Goal: Information Seeking & Learning: Learn about a topic

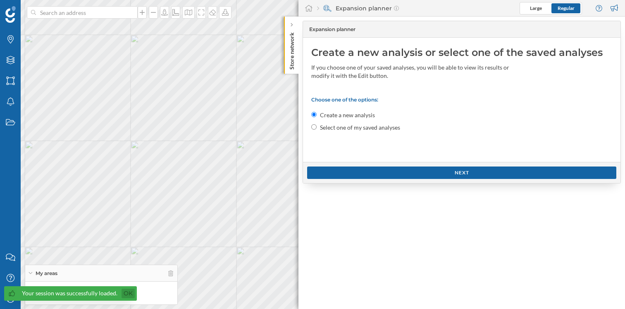
click at [131, 291] on link "Ok" at bounding box center [128, 293] width 13 height 10
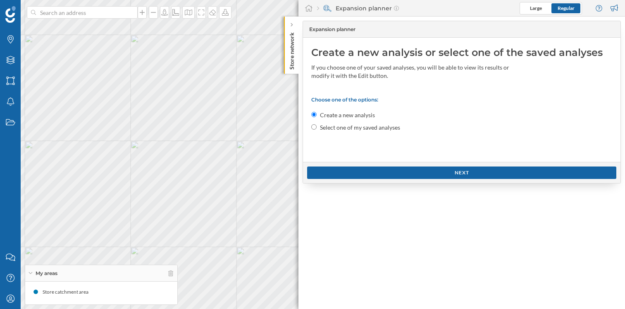
click at [32, 272] on icon at bounding box center [30, 273] width 5 height 2
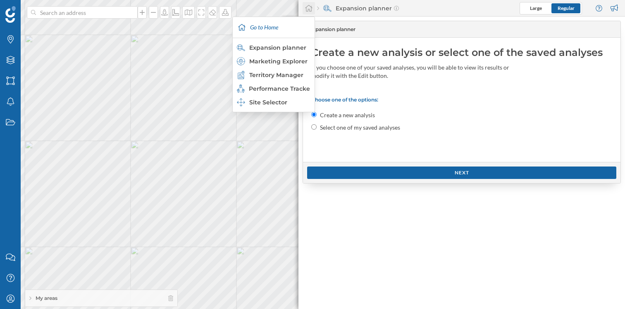
click at [313, 8] on div at bounding box center [309, 8] width 12 height 12
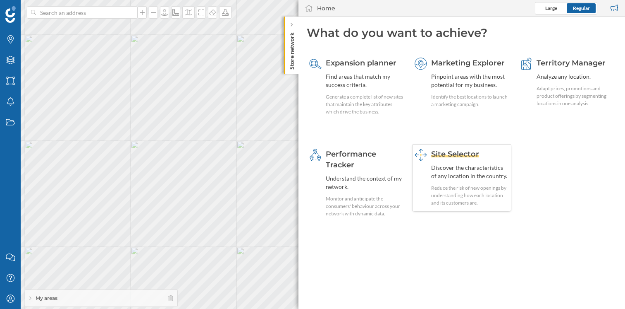
click at [469, 157] on span "Site Selector" at bounding box center [455, 153] width 48 height 9
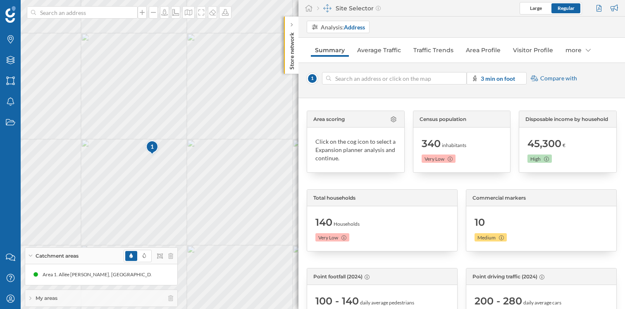
click at [462, 79] on div at bounding box center [462, 78] width 9 height 5
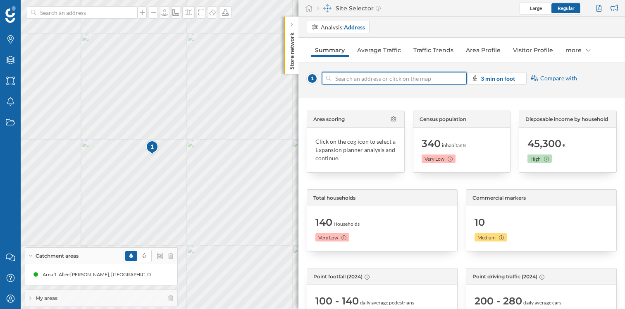
click at [458, 79] on input at bounding box center [394, 78] width 127 height 12
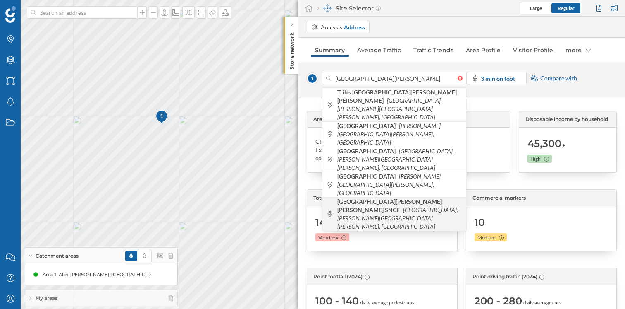
click at [418, 197] on span "[GEOGRAPHIC_DATA][PERSON_NAME][PERSON_NAME], [PERSON_NAME][GEOGRAPHIC_DATA][PER…" at bounding box center [399, 213] width 125 height 33
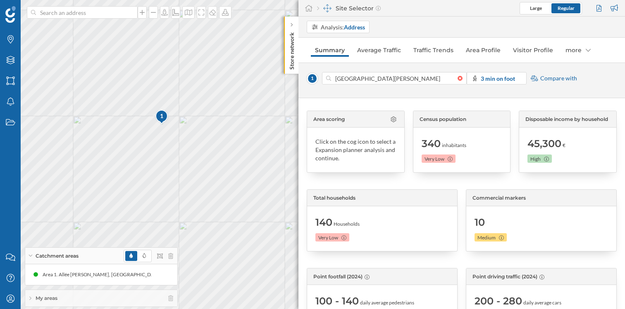
type input "30 Pl. [GEOGRAPHIC_DATA], [GEOGRAPHIC_DATA][PERSON_NAME][PERSON_NAME], [GEOGRAP…"
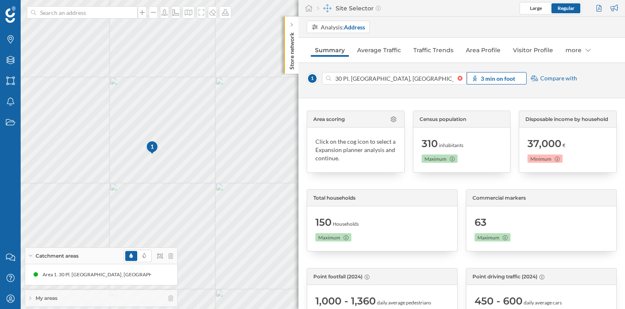
click at [490, 81] on strong "3 min on foot" at bounding box center [498, 78] width 34 height 7
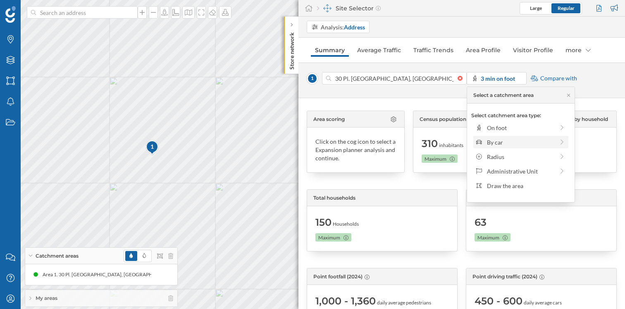
click at [507, 139] on div "By car" at bounding box center [520, 142] width 67 height 9
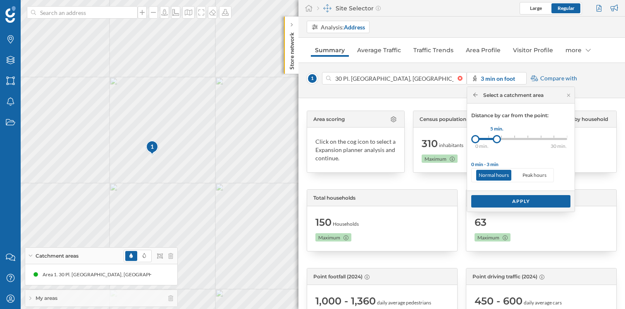
drag, startPoint x: 490, startPoint y: 141, endPoint x: 497, endPoint y: 141, distance: 7.0
click at [497, 141] on div at bounding box center [497, 139] width 8 height 8
click at [522, 202] on div "Apply" at bounding box center [520, 200] width 99 height 12
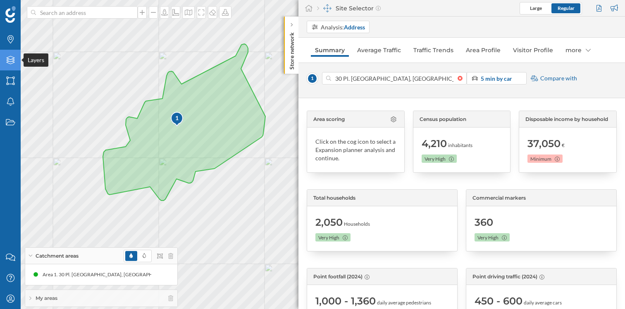
click at [8, 59] on icon at bounding box center [10, 60] width 8 height 8
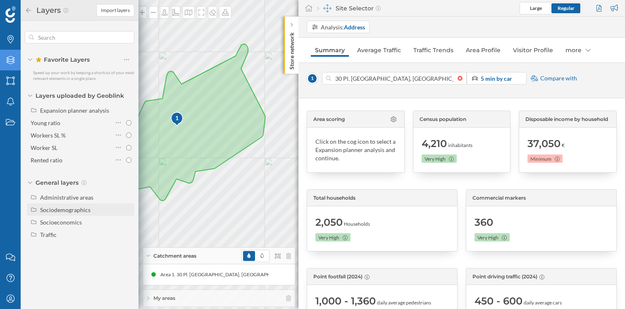
click at [40, 211] on div "Sociodemographics" at bounding box center [65, 209] width 50 height 7
click at [129, 224] on input "Population density" at bounding box center [128, 221] width 5 height 5
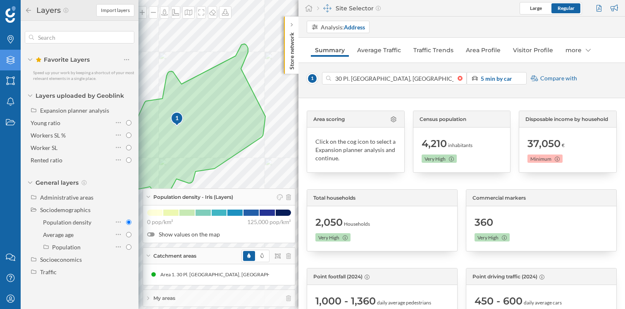
click at [228, 196] on span "Population density - Iris (Layers)" at bounding box center [193, 196] width 80 height 7
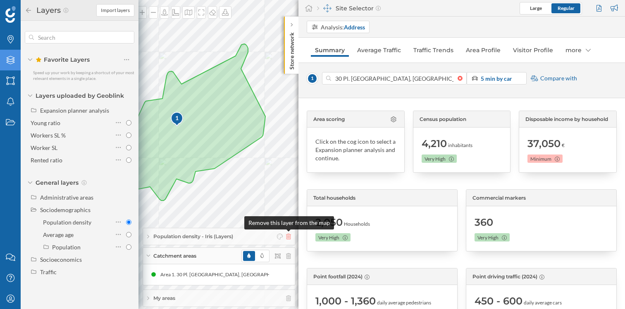
click at [288, 236] on icon at bounding box center [288, 236] width 5 height 6
radio input "false"
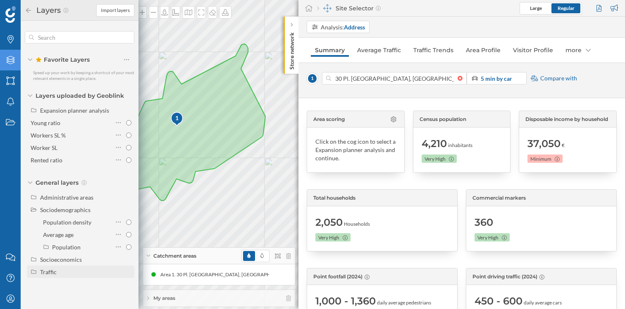
click at [54, 270] on div "Traffic" at bounding box center [48, 271] width 17 height 7
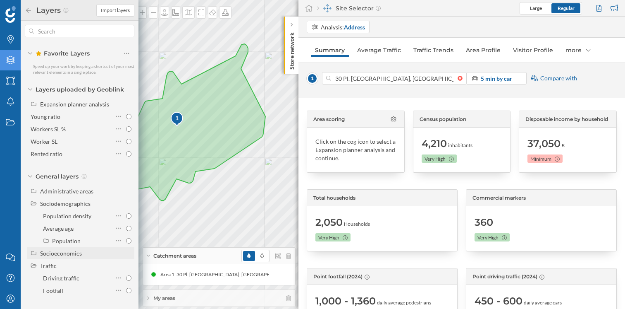
click at [64, 256] on div "Socioeconomics" at bounding box center [85, 253] width 91 height 9
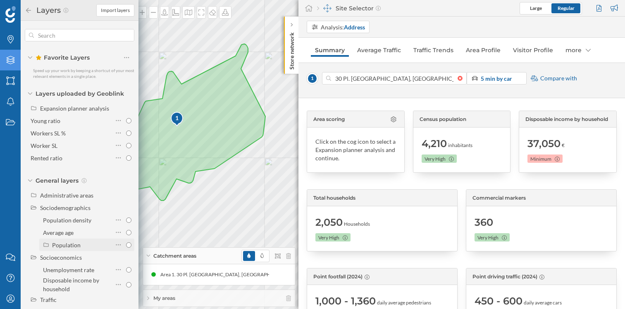
click at [64, 244] on div "Population" at bounding box center [66, 244] width 29 height 7
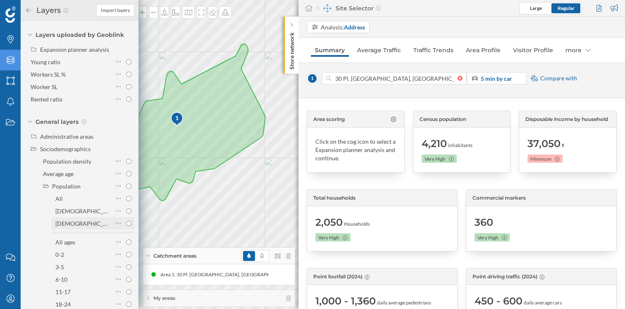
scroll to position [66, 0]
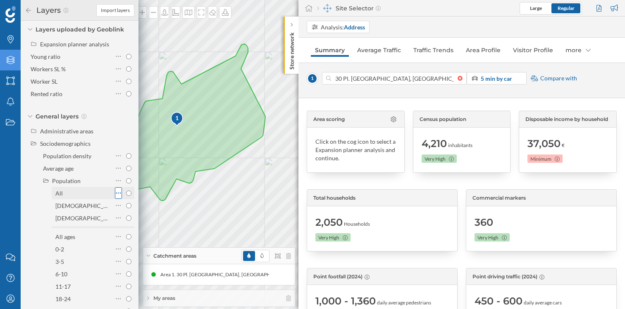
click at [118, 193] on icon at bounding box center [118, 193] width 5 height 8
click at [126, 246] on input "0-2" at bounding box center [128, 248] width 5 height 5
radio input "true"
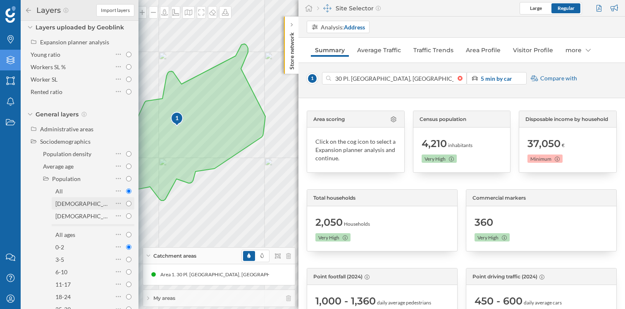
radio input "true"
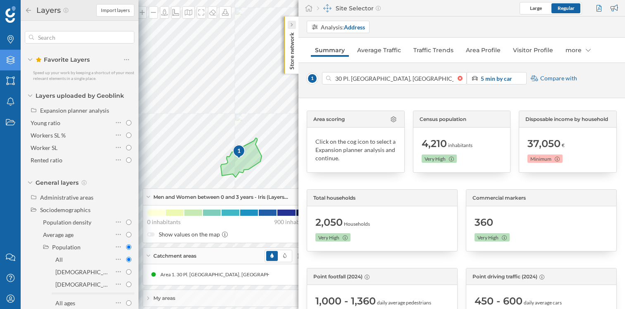
click at [291, 21] on icon at bounding box center [291, 25] width 2 height 8
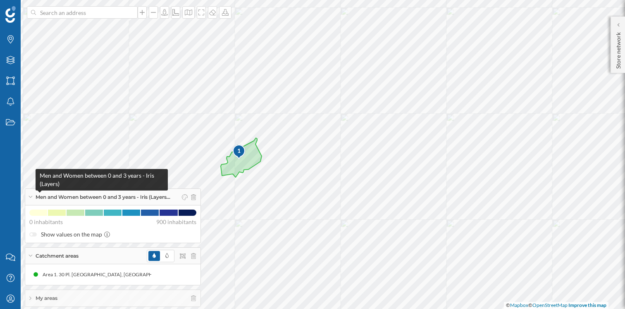
click at [154, 196] on span "Men and Women between 0 and 3 years - Iris (Layers…" at bounding box center [103, 196] width 135 height 7
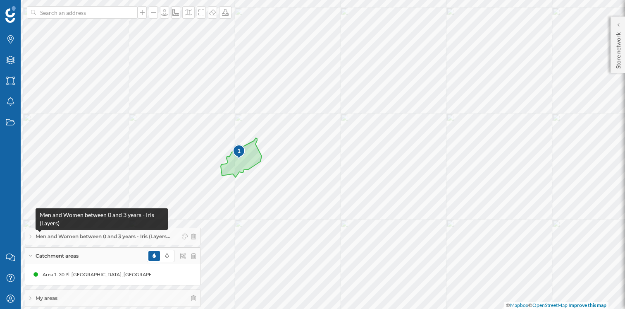
click at [150, 232] on span "Men and Women between 0 and 3 years - Iris (Layers…" at bounding box center [103, 235] width 135 height 7
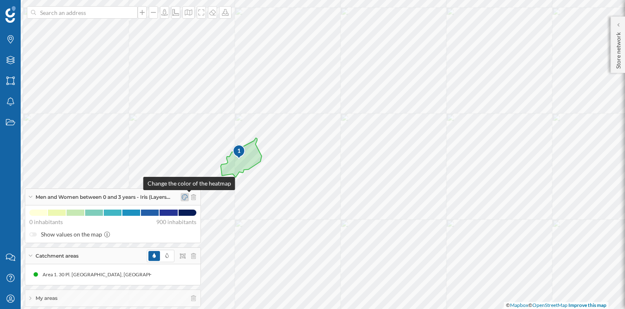
click at [188, 198] on icon at bounding box center [185, 197] width 6 height 6
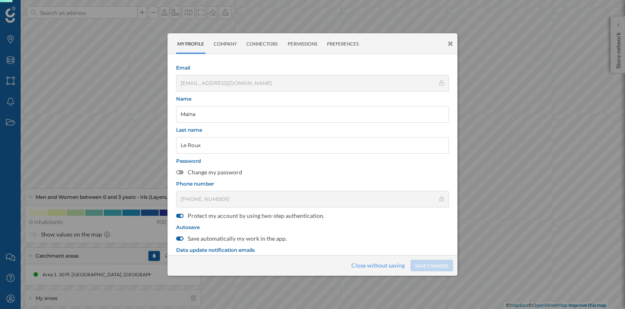
scroll to position [103, 0]
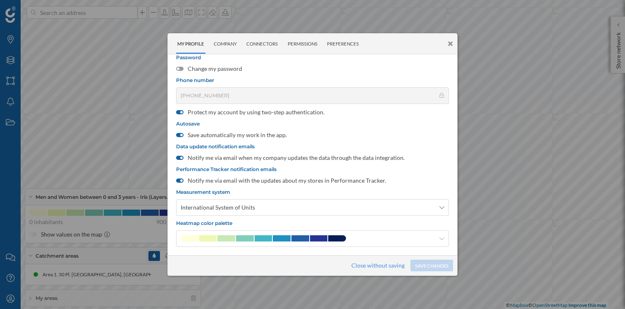
click at [452, 43] on icon at bounding box center [450, 43] width 5 height 7
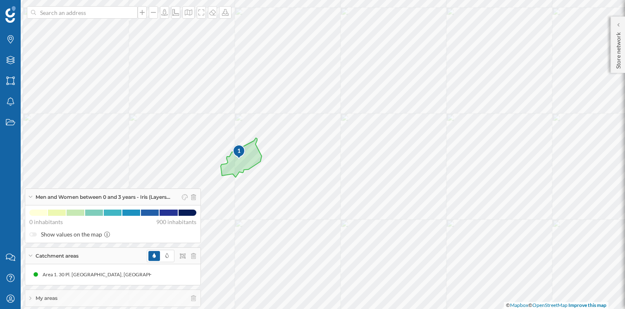
click at [105, 300] on div "My areas" at bounding box center [112, 298] width 175 height 17
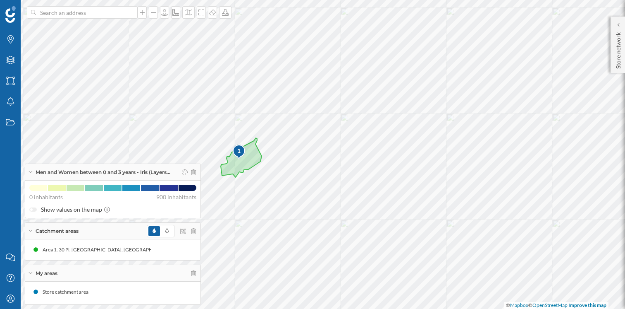
click at [200, 172] on div "Men and Women between 0 and 3 years - Iris (Layers…" at bounding box center [112, 172] width 175 height 17
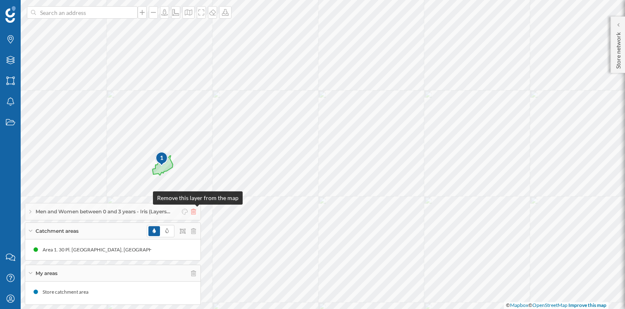
click at [196, 210] on icon at bounding box center [193, 211] width 5 height 6
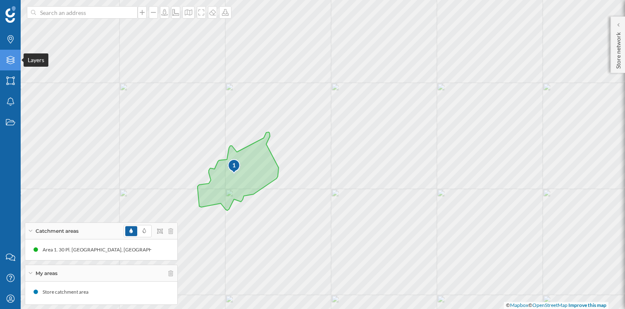
click at [10, 59] on icon "Layers" at bounding box center [10, 60] width 10 height 8
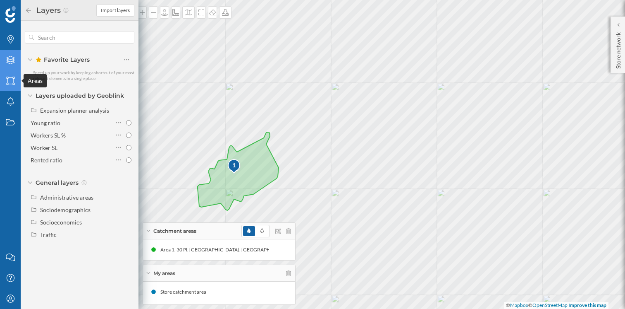
click at [10, 85] on div "Areas" at bounding box center [10, 80] width 21 height 21
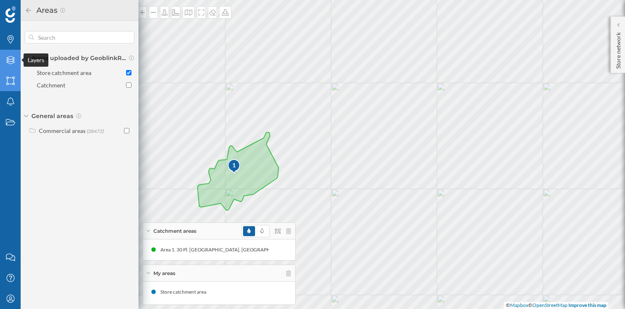
click at [16, 57] on div "Layers" at bounding box center [10, 60] width 21 height 21
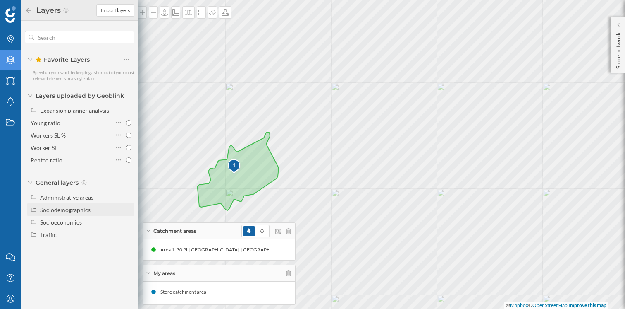
click at [61, 207] on div "Sociodemographics" at bounding box center [65, 209] width 50 height 7
click at [57, 246] on div "Population" at bounding box center [66, 246] width 29 height 7
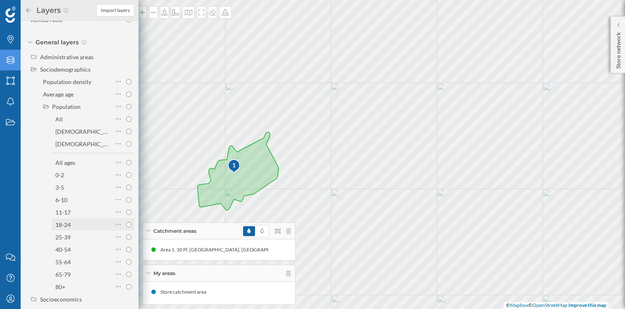
scroll to position [161, 0]
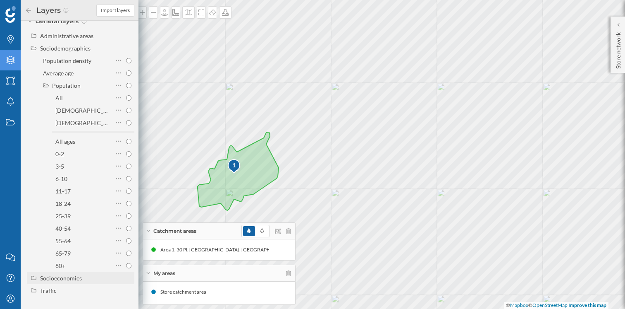
click at [57, 280] on div "Socioeconomics" at bounding box center [61, 277] width 42 height 7
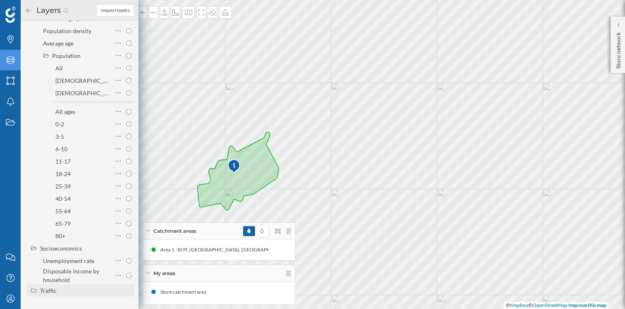
click at [53, 291] on div "Traffic" at bounding box center [48, 290] width 17 height 7
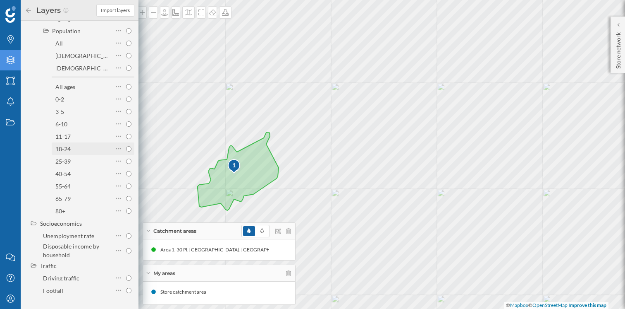
click at [127, 150] on input "18-24" at bounding box center [128, 148] width 5 height 5
radio input "true"
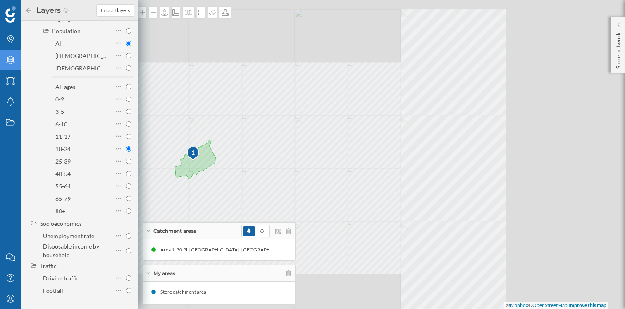
radio input "true"
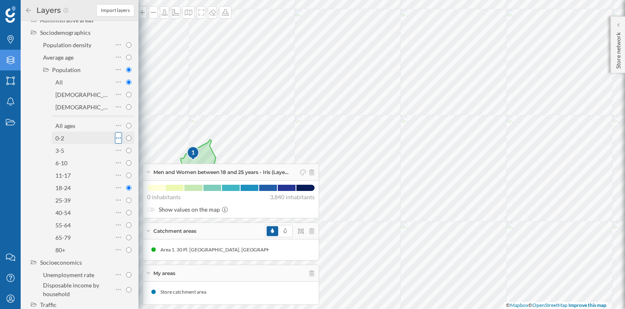
scroll to position [163, 0]
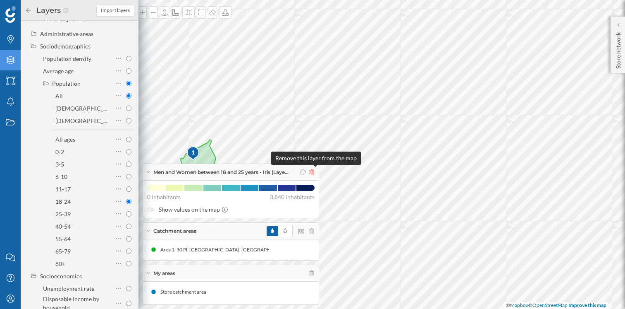
click at [314, 174] on icon at bounding box center [311, 172] width 5 height 6
radio input "false"
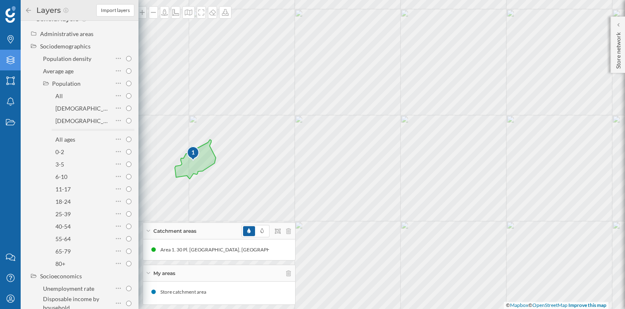
click at [28, 8] on icon at bounding box center [28, 9] width 5 height 5
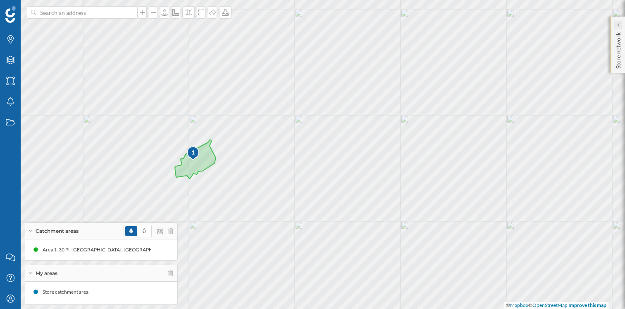
click at [622, 25] on div at bounding box center [619, 25] width 8 height 8
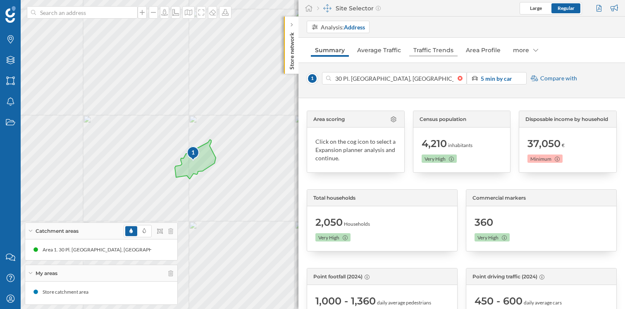
click at [445, 53] on link "Traffic Trends" at bounding box center [433, 49] width 48 height 13
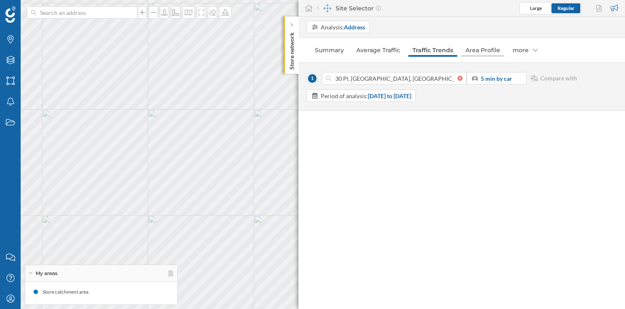
click at [484, 52] on link "Area Profile" at bounding box center [483, 49] width 43 height 13
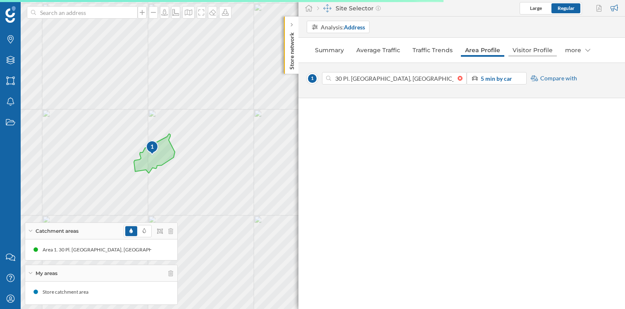
click at [540, 50] on link "Visitor Profile" at bounding box center [533, 49] width 48 height 13
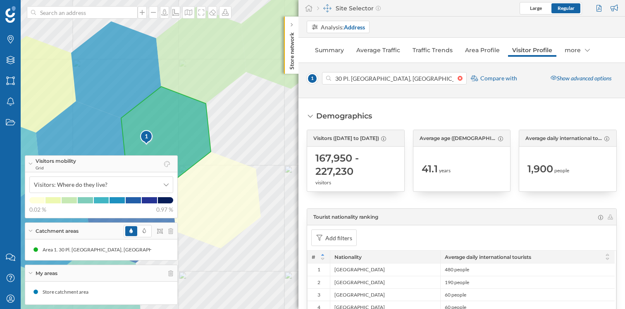
click at [32, 164] on icon at bounding box center [30, 164] width 5 height 2
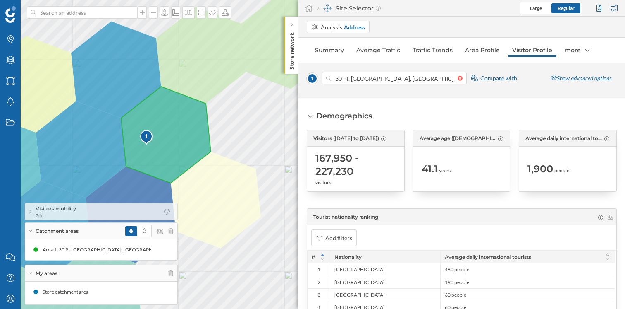
click at [31, 227] on div "Catchment areas" at bounding box center [101, 231] width 152 height 17
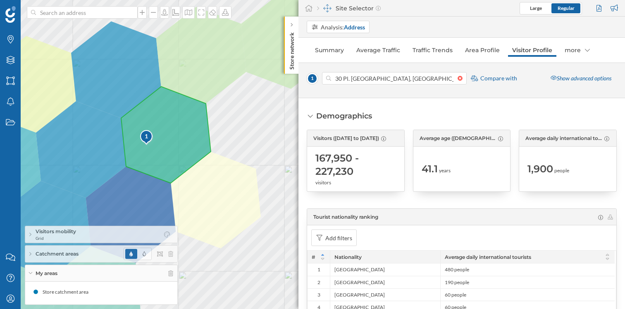
click at [487, 78] on span "Compare with" at bounding box center [499, 78] width 37 height 8
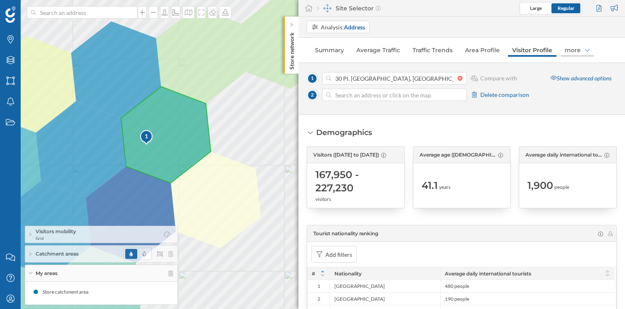
click at [570, 50] on div "more" at bounding box center [578, 49] width 34 height 13
click at [432, 48] on link "Traffic Trends" at bounding box center [433, 49] width 48 height 13
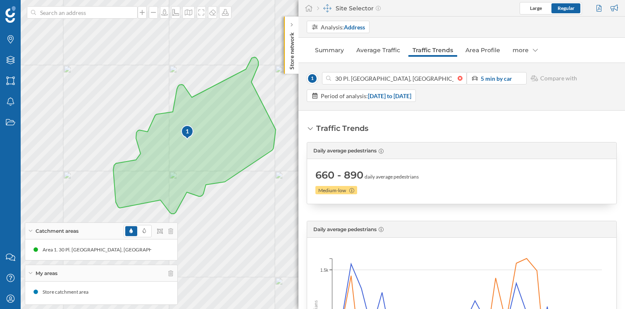
click at [30, 230] on icon at bounding box center [30, 231] width 5 height 2
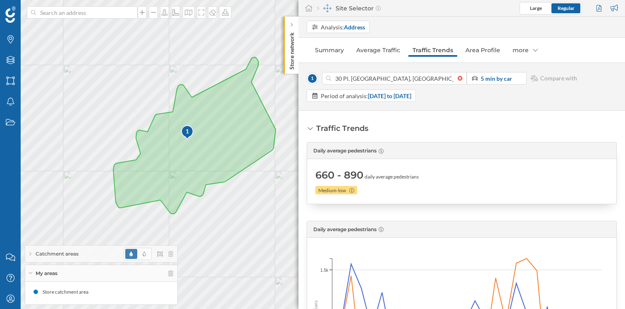
click at [29, 272] on icon at bounding box center [30, 273] width 5 height 2
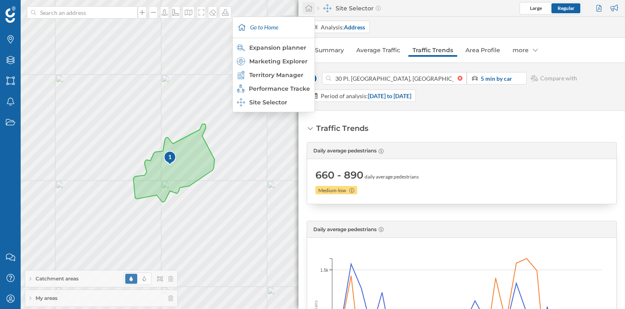
click at [312, 11] on icon at bounding box center [309, 8] width 8 height 7
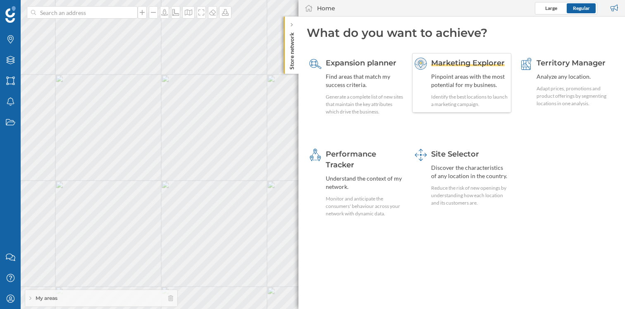
click at [467, 63] on span "Marketing Explorer" at bounding box center [468, 62] width 74 height 9
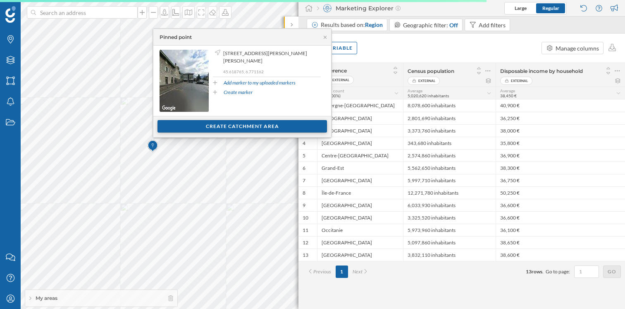
click at [240, 127] on div "Create catchment area" at bounding box center [243, 126] width 170 height 12
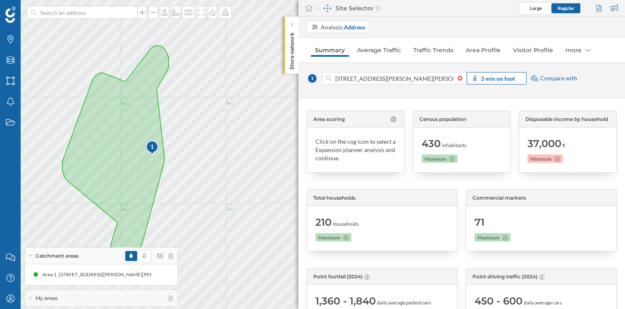
click at [502, 82] on span "3 min on foot" at bounding box center [498, 78] width 34 height 9
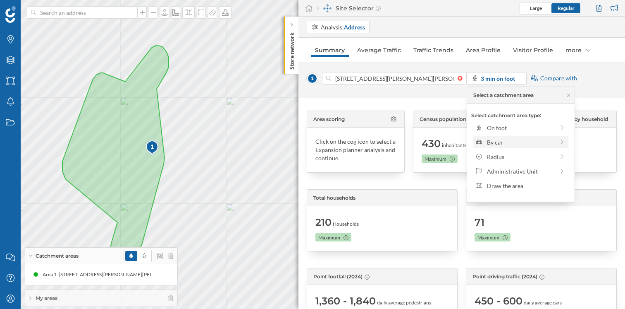
click at [501, 140] on div "By car" at bounding box center [520, 142] width 67 height 9
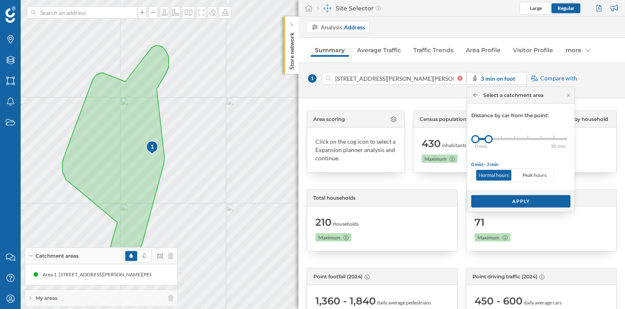
drag, startPoint x: 501, startPoint y: 139, endPoint x: 507, endPoint y: 138, distance: 6.6
click at [505, 139] on div "0 min. 3 min. 5 min. 7 min. 10 min. 15 min. 20 min. 30 min." at bounding box center [522, 139] width 92 height 2
click at [511, 138] on div "0 min. 3 min. 5 min. 7 min. 10 min. 15 min. 20 min. 30 min." at bounding box center [522, 139] width 92 height 2
drag, startPoint x: 513, startPoint y: 139, endPoint x: 503, endPoint y: 140, distance: 10.9
click at [503, 140] on div at bounding box center [502, 139] width 8 height 8
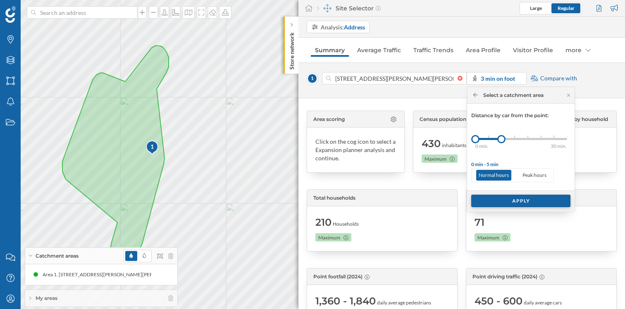
click at [515, 203] on div "Apply" at bounding box center [520, 200] width 99 height 12
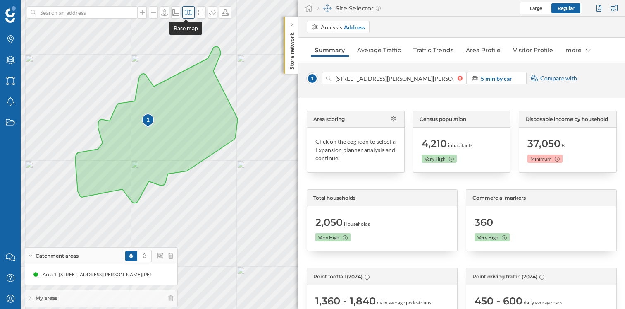
click at [185, 12] on icon at bounding box center [188, 12] width 8 height 7
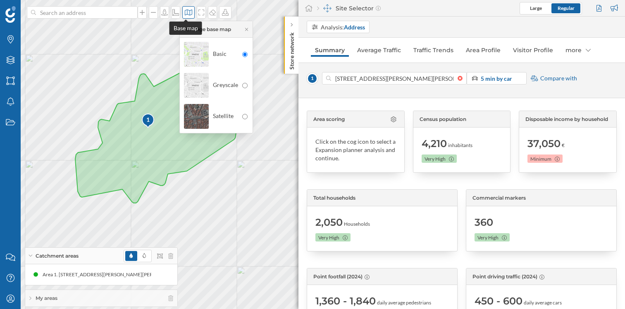
click at [185, 12] on icon at bounding box center [188, 12] width 8 height 7
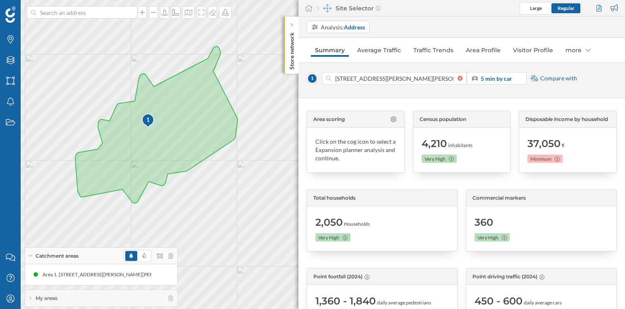
click at [28, 255] on div "Catchment areas" at bounding box center [101, 255] width 152 height 17
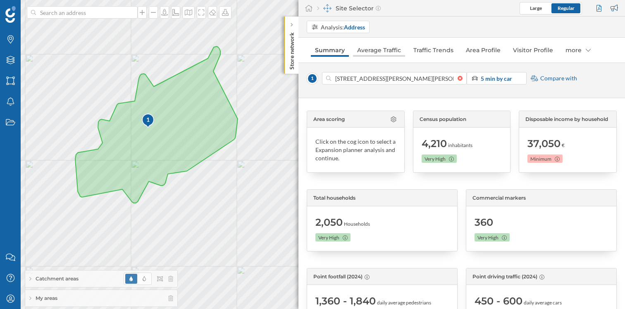
click at [376, 53] on link "Average Traffic" at bounding box center [379, 49] width 52 height 13
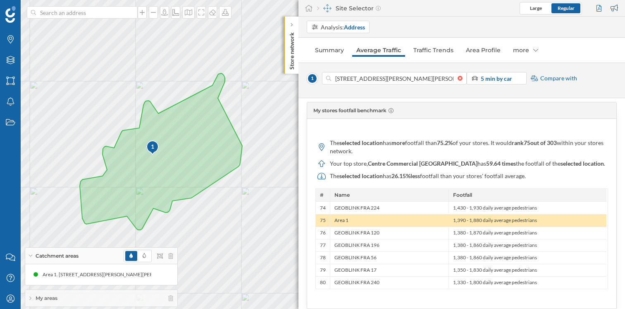
scroll to position [569, 0]
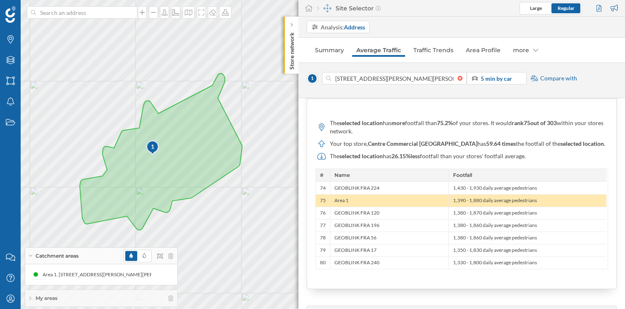
click at [568, 78] on span "Compare with" at bounding box center [559, 78] width 37 height 8
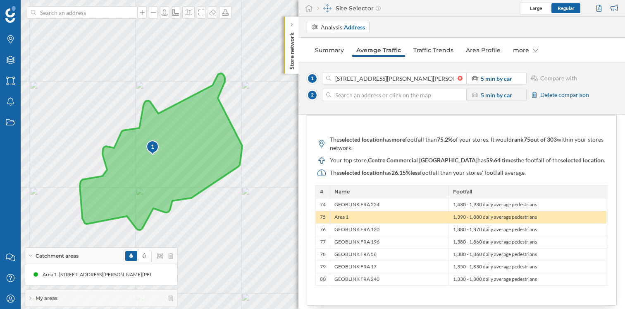
click at [152, 147] on div "1" at bounding box center [153, 146] width 14 height 8
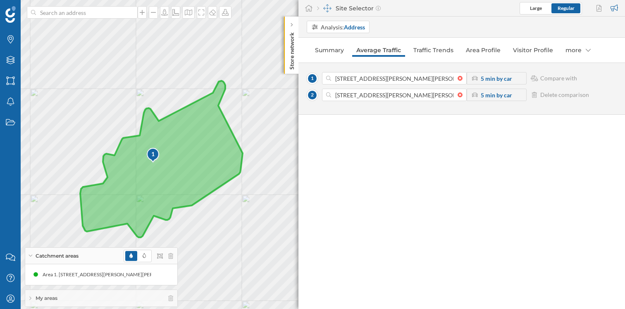
click at [492, 95] on strong "5 min by car" at bounding box center [496, 94] width 31 height 7
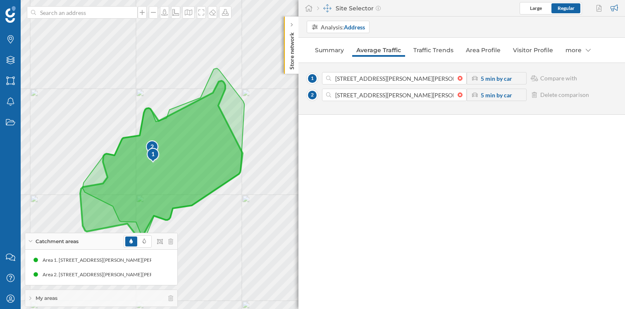
click at [493, 95] on strong "5 min by car" at bounding box center [496, 94] width 31 height 7
click at [486, 93] on strong "5 min by car" at bounding box center [496, 94] width 31 height 7
click at [462, 94] on div at bounding box center [462, 94] width 9 height 5
click at [458, 94] on input at bounding box center [394, 95] width 127 height 12
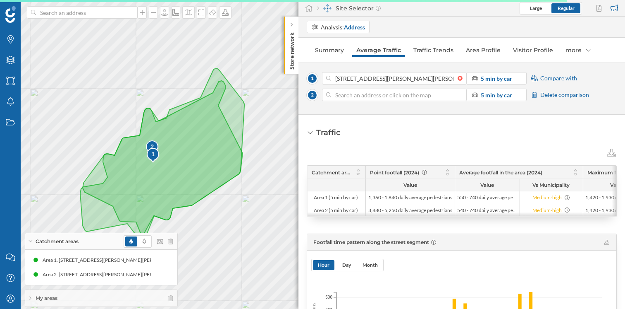
click at [572, 96] on span "Delete comparison" at bounding box center [565, 95] width 49 height 8
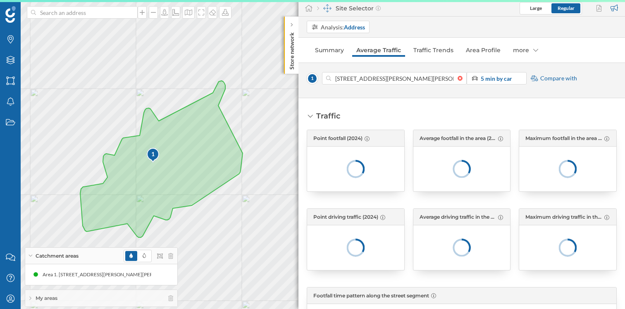
click at [32, 255] on icon at bounding box center [30, 255] width 5 height 2
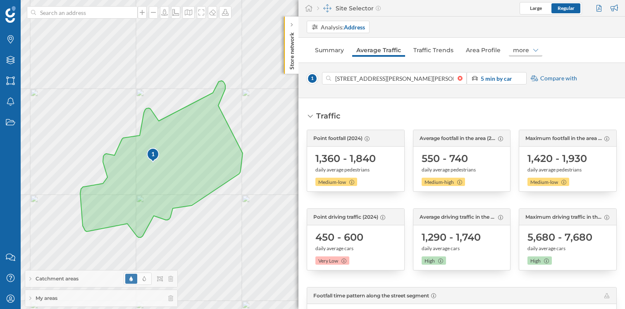
click at [519, 48] on div "more" at bounding box center [526, 49] width 34 height 13
click at [532, 71] on div "Visitor Profile" at bounding box center [527, 67] width 41 height 9
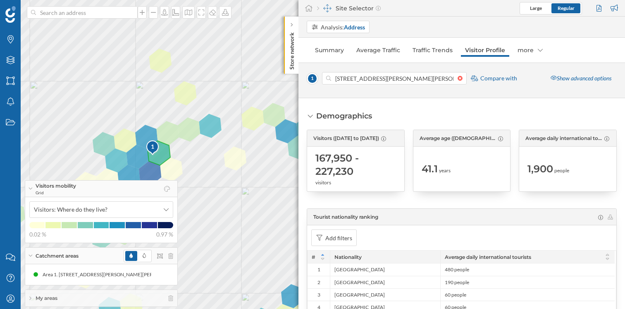
click at [29, 187] on icon at bounding box center [31, 188] width 4 height 2
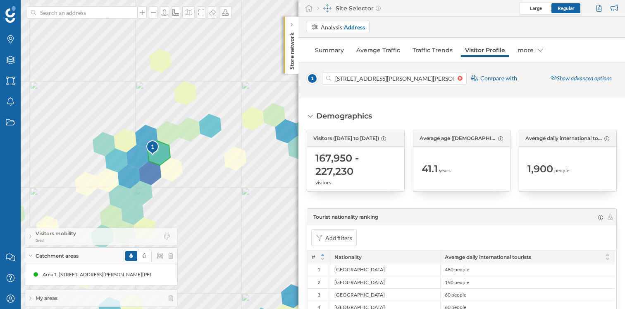
click at [28, 255] on icon at bounding box center [30, 255] width 5 height 2
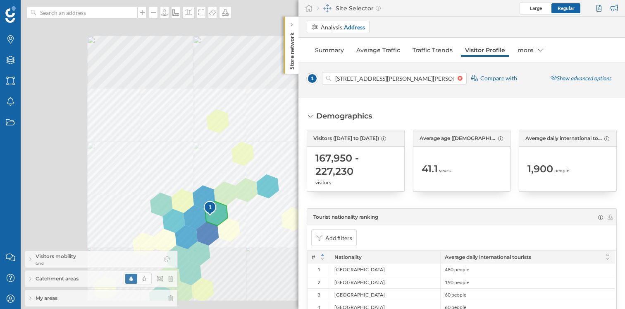
click at [14, 185] on div at bounding box center [14, 185] width 0 height 0
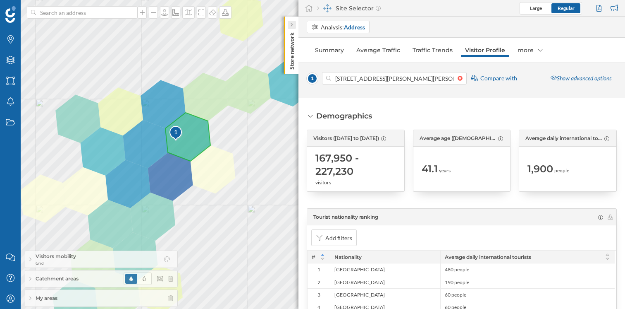
click at [294, 22] on div at bounding box center [292, 25] width 8 height 8
